Goal: Task Accomplishment & Management: Manage account settings

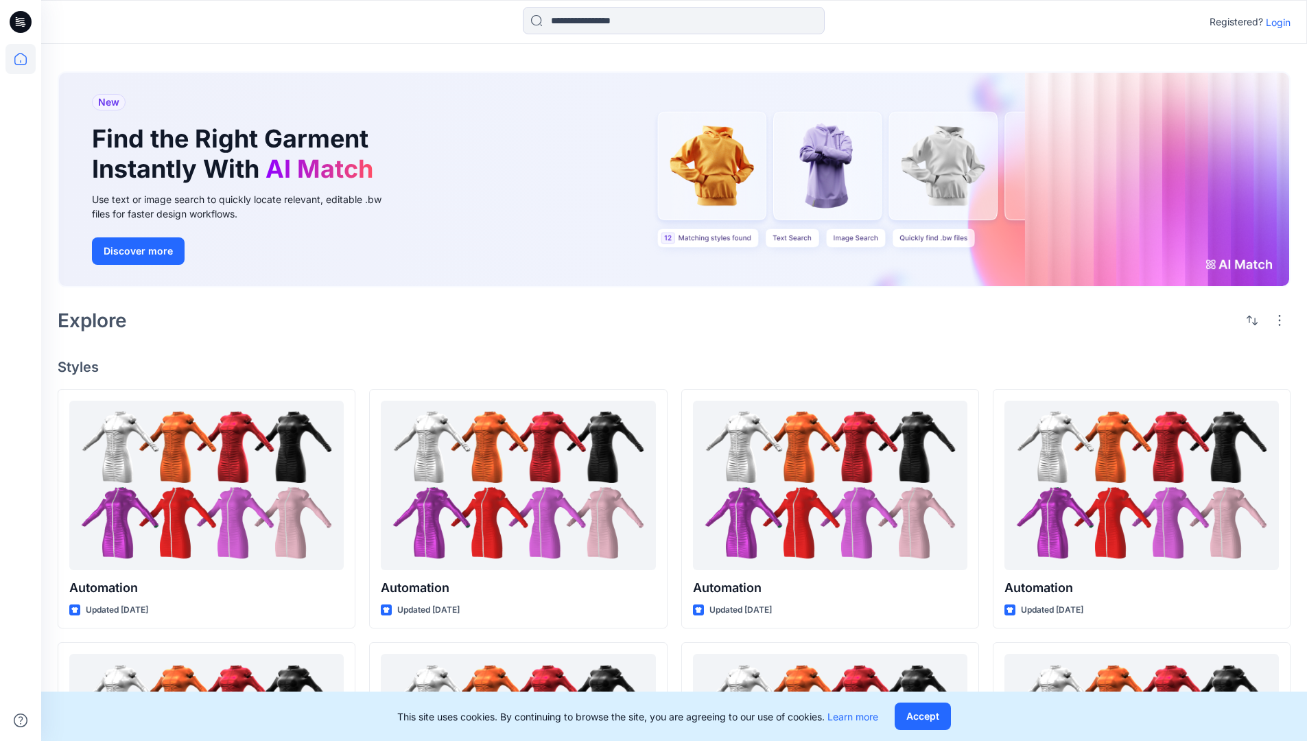
click at [1275, 22] on p "Login" at bounding box center [1278, 22] width 25 height 14
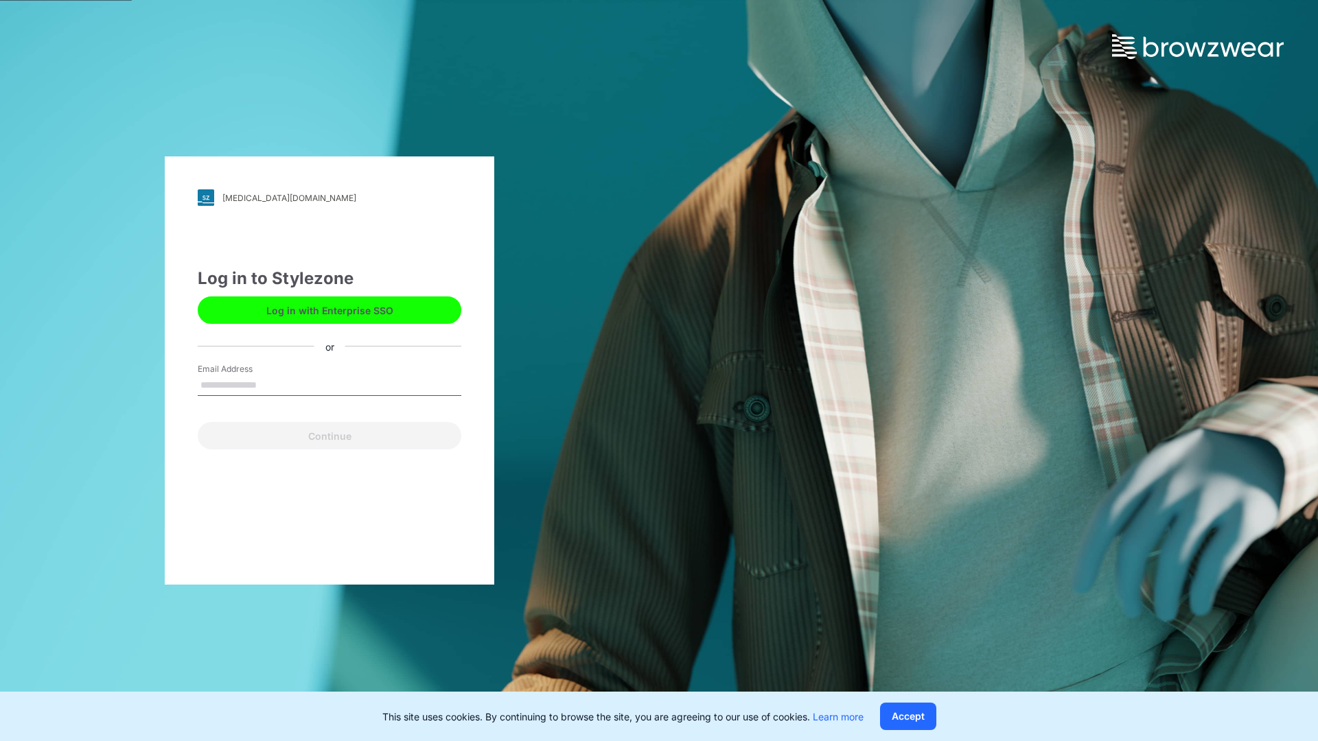
click at [271, 384] on input "Email Address" at bounding box center [330, 385] width 264 height 21
type input "**********"
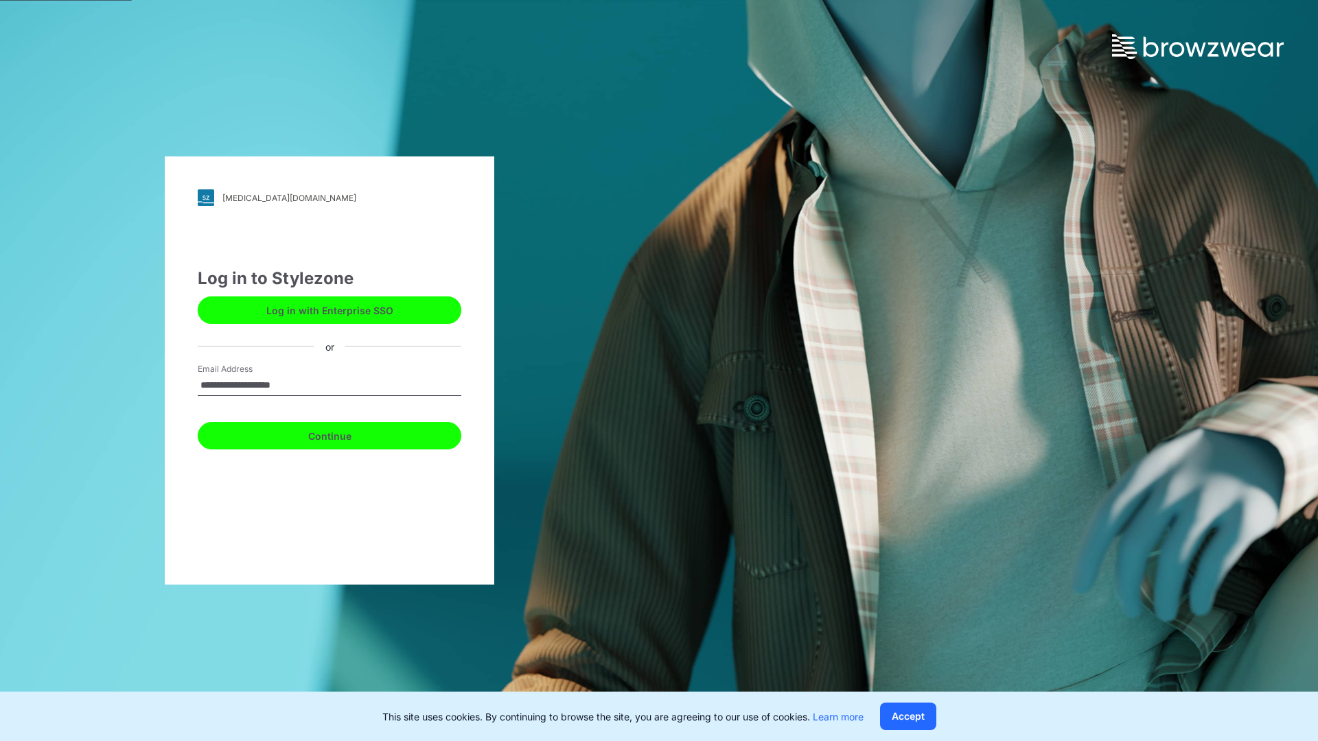
click at [345, 434] on button "Continue" at bounding box center [330, 435] width 264 height 27
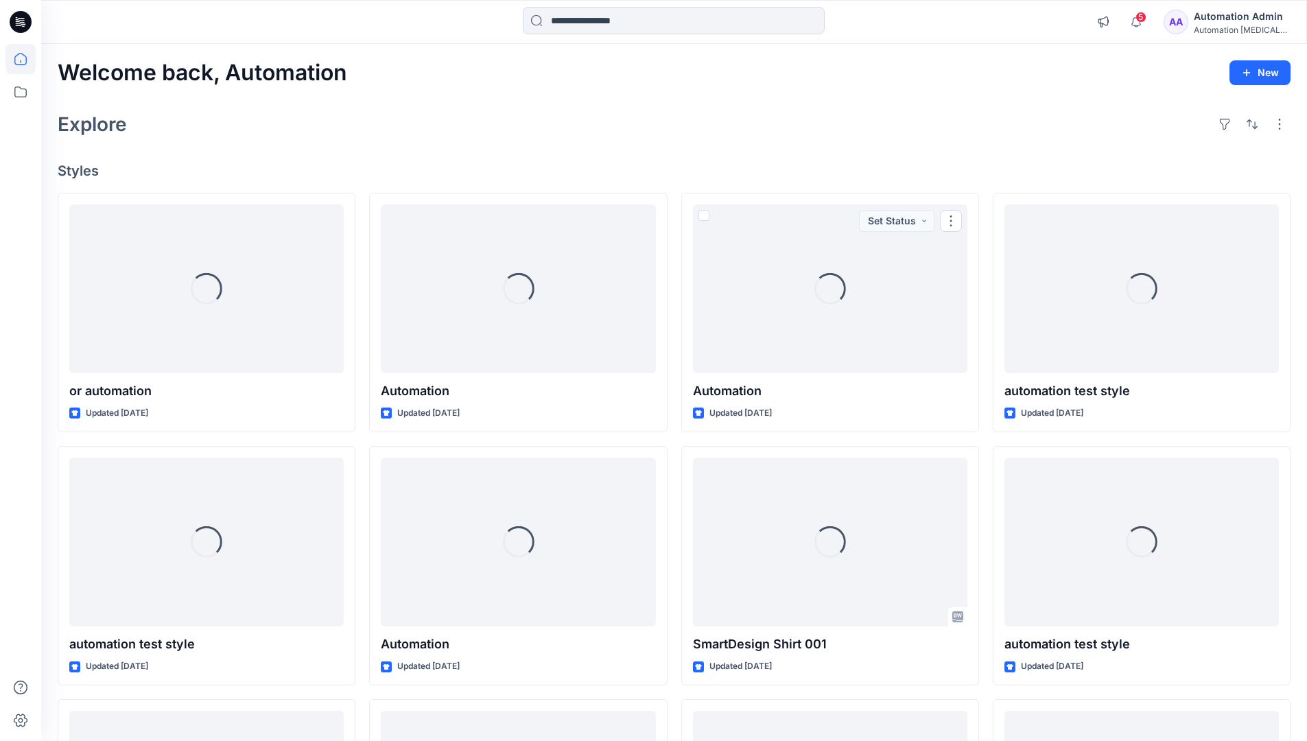
click at [26, 59] on icon at bounding box center [20, 59] width 12 height 12
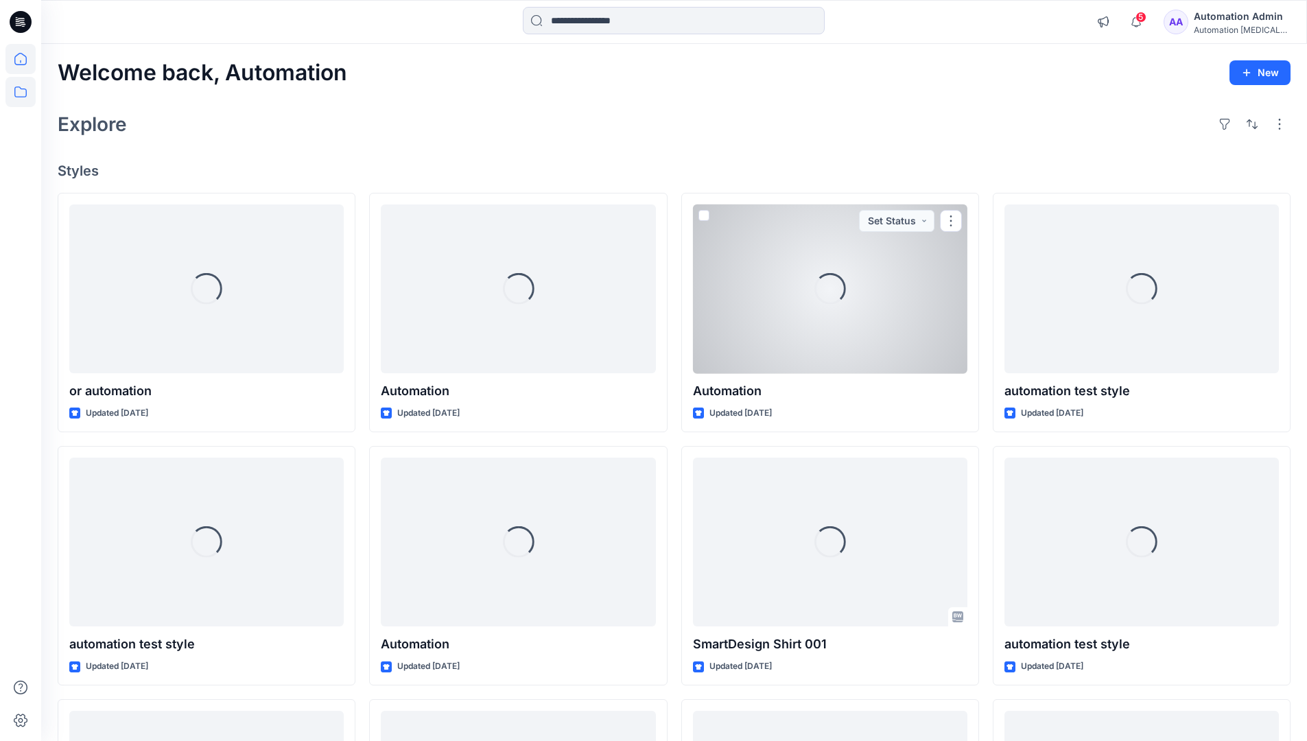
click at [25, 92] on icon at bounding box center [20, 92] width 30 height 30
